Goal: Transaction & Acquisition: Book appointment/travel/reservation

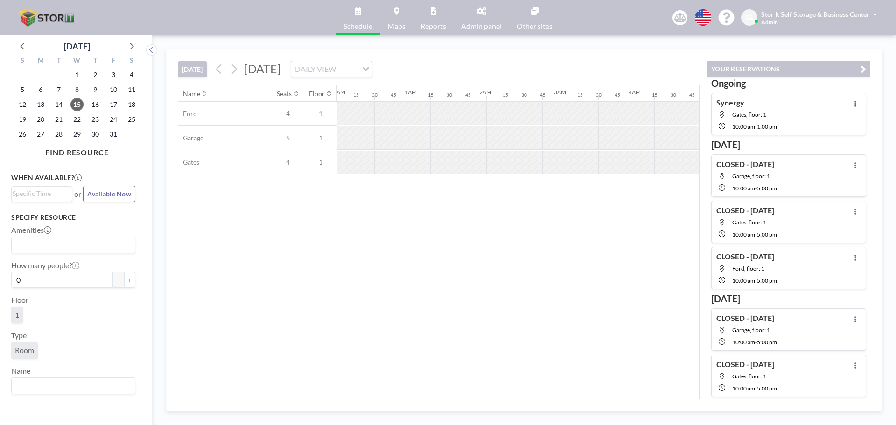
scroll to position [0, 709]
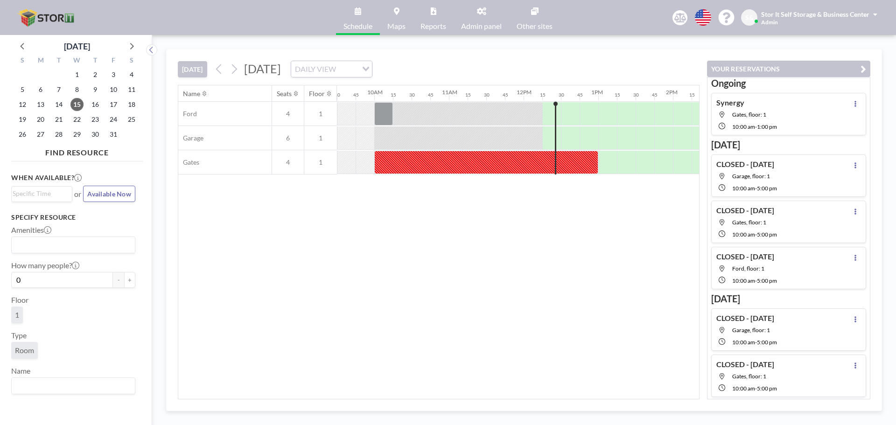
click at [607, 202] on div "Name Seats Floor 12AM 15 30 45 1AM 15 30 45 2AM 15 30 45 3AM 15 30 45 4AM 15 30…" at bounding box center [438, 242] width 521 height 314
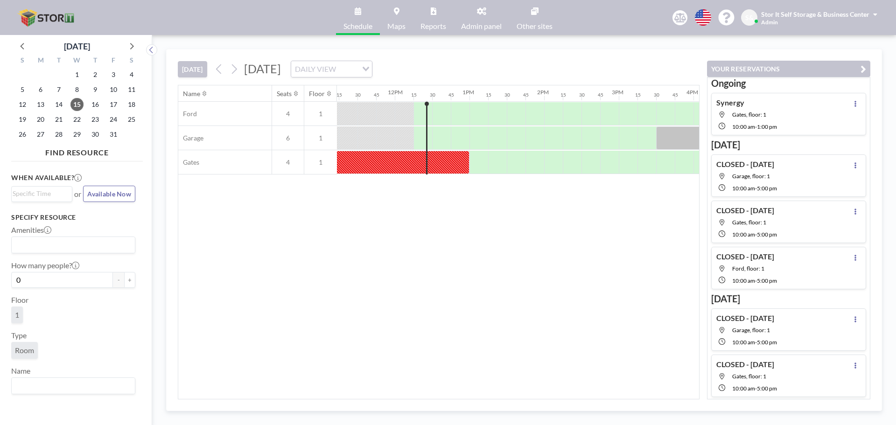
scroll to position [0, 863]
click at [238, 70] on icon at bounding box center [234, 69] width 9 height 14
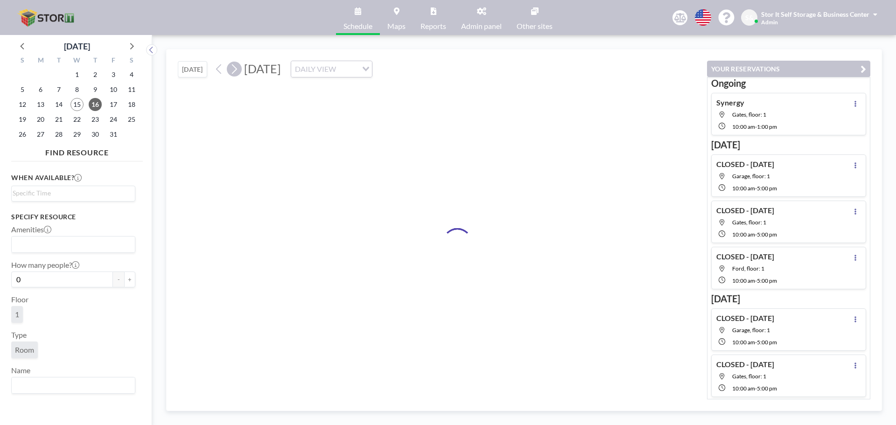
click at [237, 70] on icon at bounding box center [234, 69] width 9 height 14
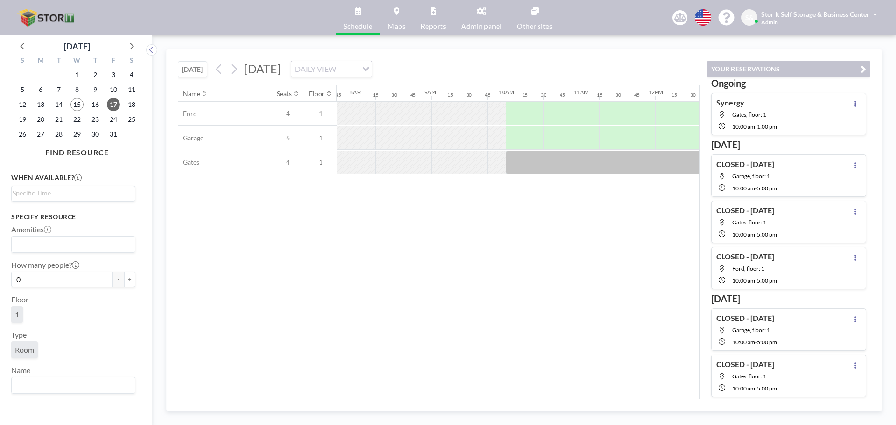
scroll to position [0, 578]
click at [511, 111] on div at bounding box center [514, 113] width 19 height 23
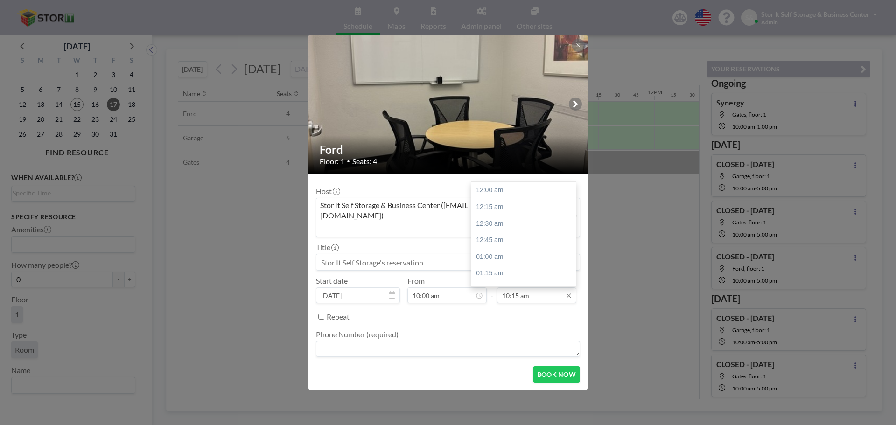
scroll to position [681, 0]
click at [532, 287] on input "10:15 am" at bounding box center [536, 295] width 79 height 16
click at [516, 232] on div "11:00 am" at bounding box center [525, 240] width 109 height 17
type input "11:00 am"
click at [416, 254] on input at bounding box center [447, 262] width 263 height 16
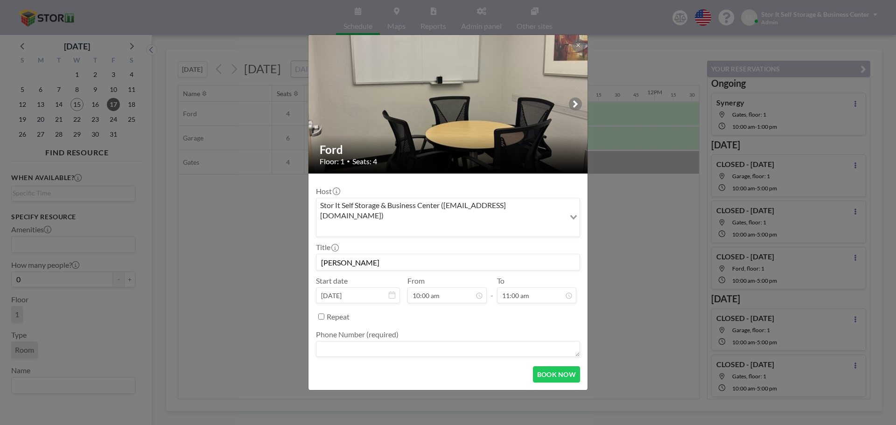
type input "[PERSON_NAME]"
click at [339, 342] on textarea at bounding box center [448, 349] width 264 height 16
type textarea "N/A"
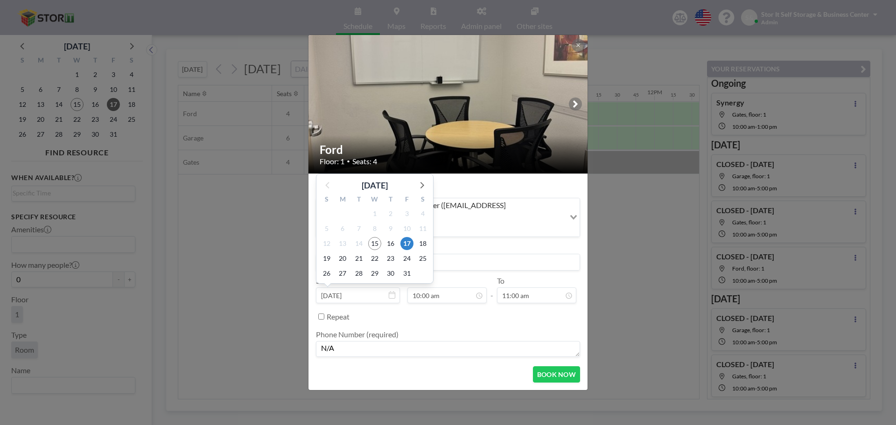
click at [411, 252] on div "24" at bounding box center [406, 258] width 16 height 15
click at [453, 254] on input "[PERSON_NAME]" at bounding box center [447, 262] width 263 height 16
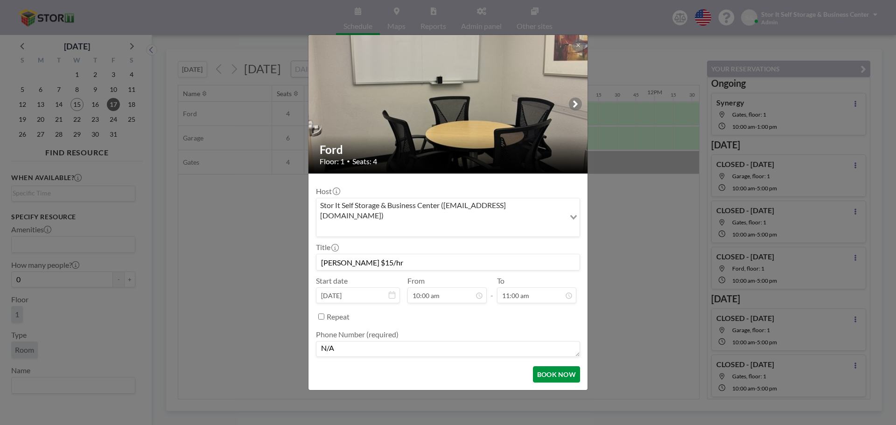
type input "[PERSON_NAME] $15/hr"
click at [559, 366] on button "BOOK NOW" at bounding box center [556, 374] width 47 height 16
